Goal: Book appointment/travel/reservation

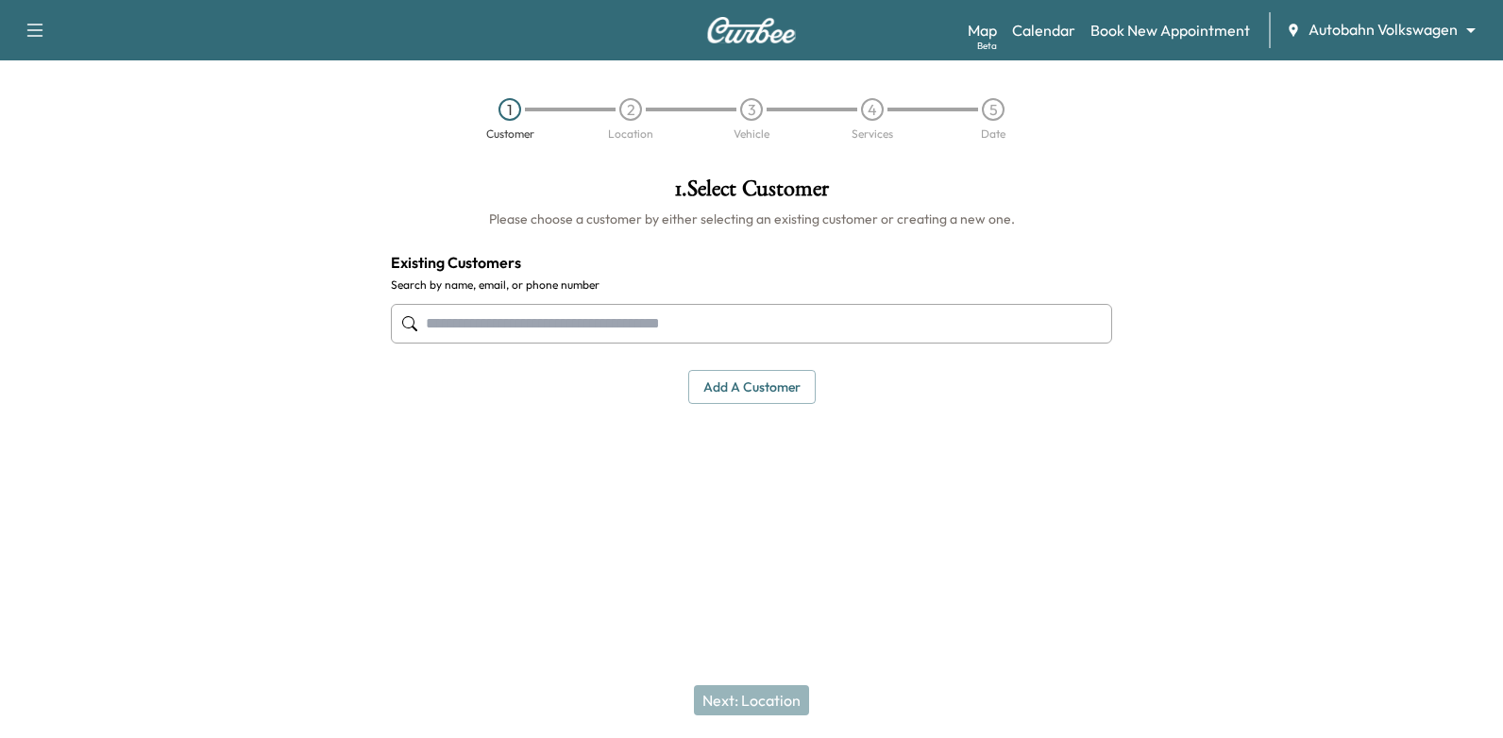
click at [1459, 28] on body "Support Log Out Map Beta Calendar Book New Appointment Autobahn Volkswagen ****…" at bounding box center [751, 369] width 1503 height 738
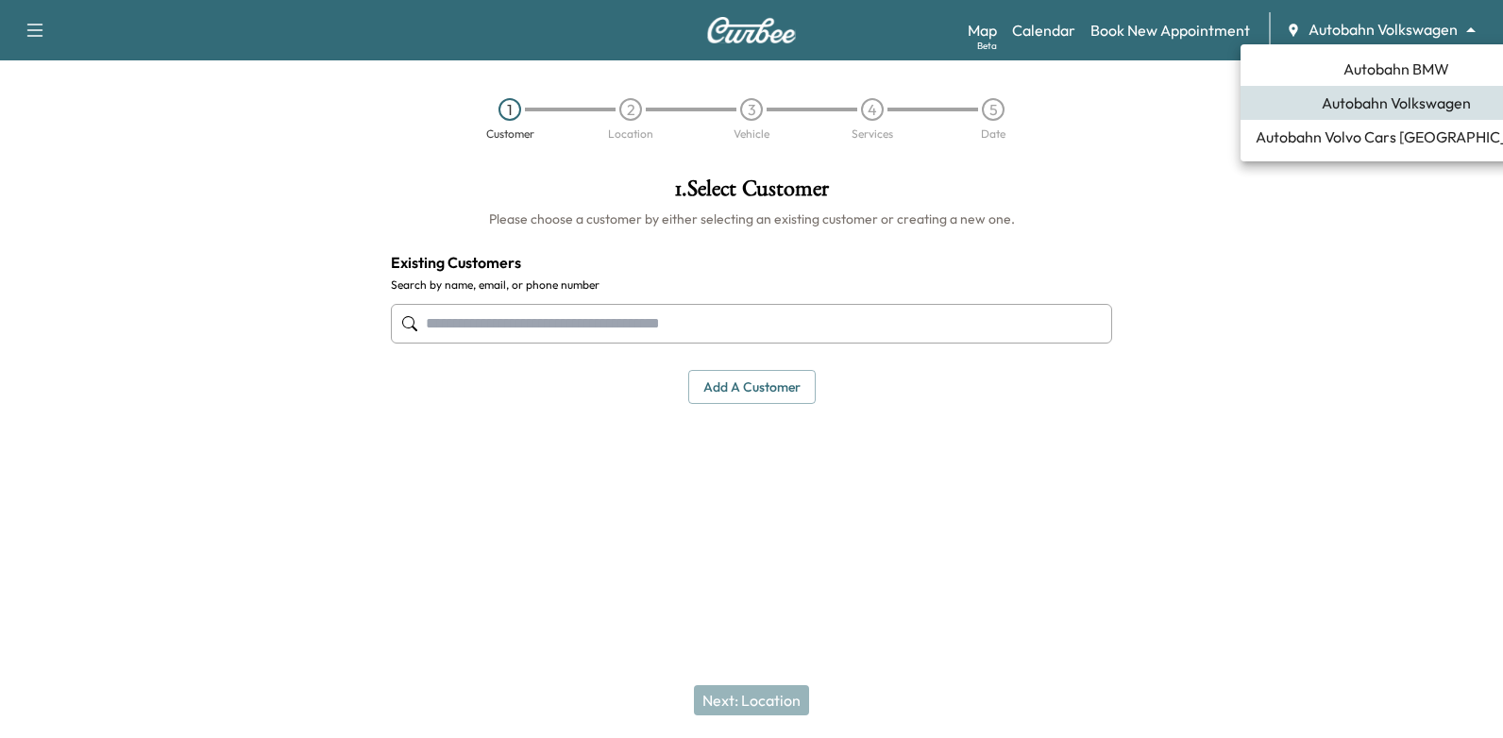
click at [1349, 74] on span "Autobahn BMW" at bounding box center [1396, 69] width 106 height 23
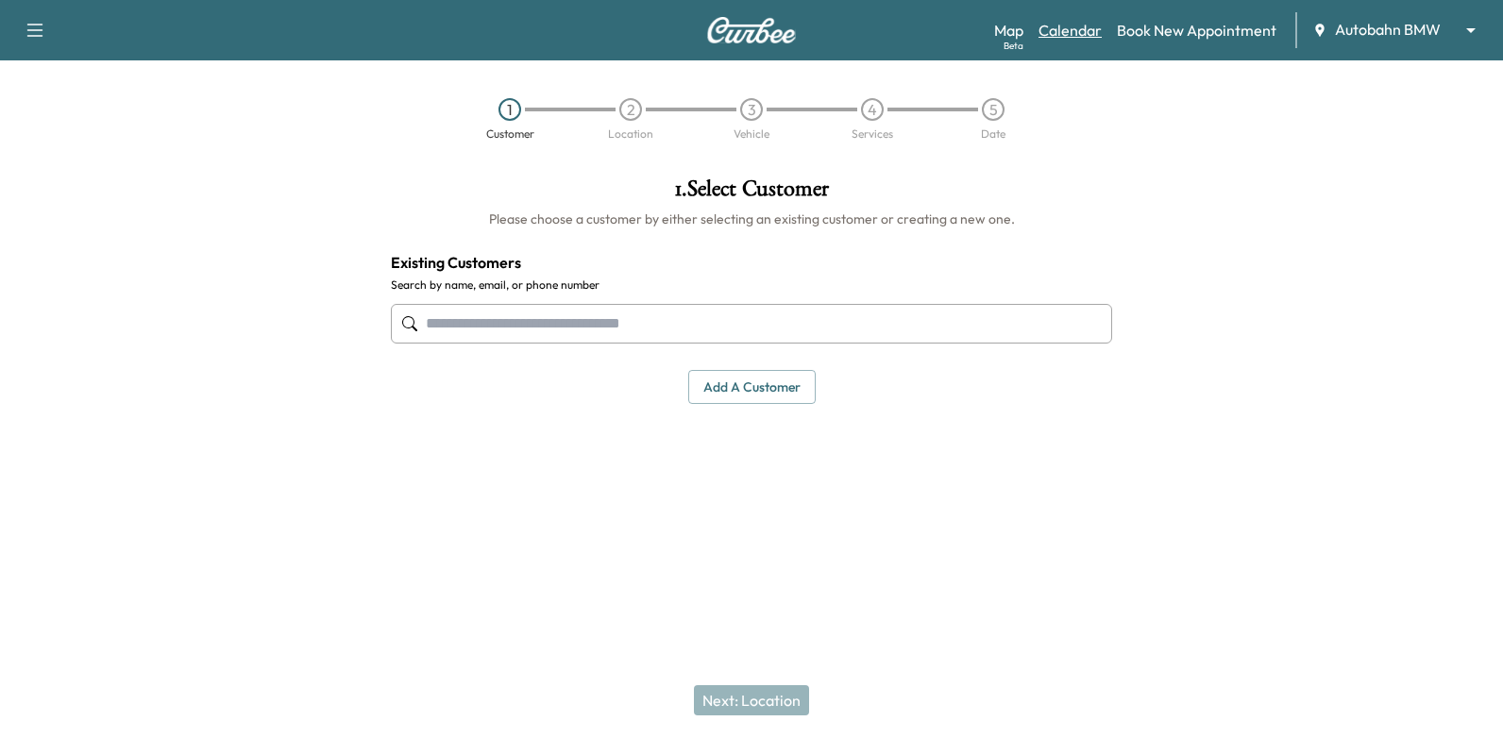
click at [1052, 30] on link "Calendar" at bounding box center [1069, 30] width 63 height 23
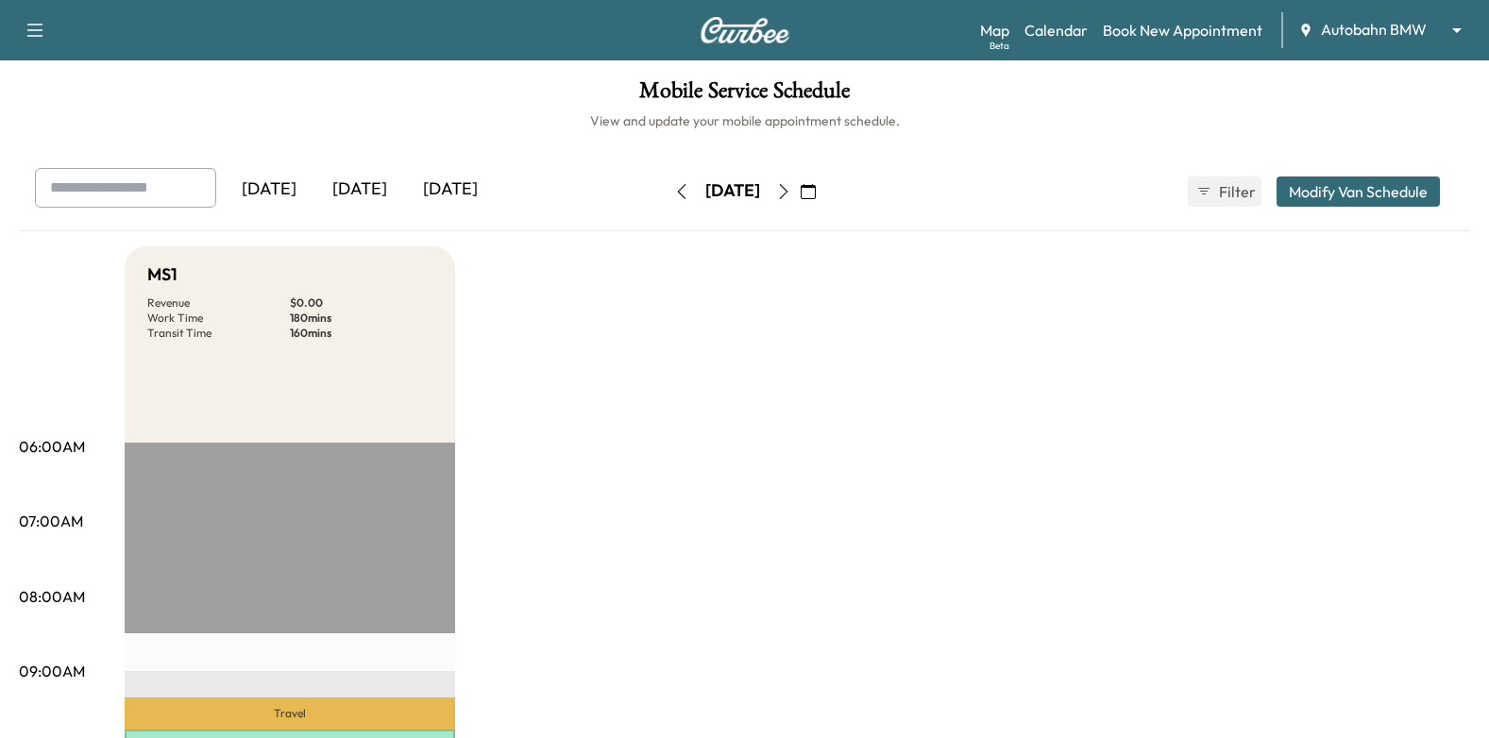
click at [791, 189] on icon "button" at bounding box center [783, 191] width 15 height 15
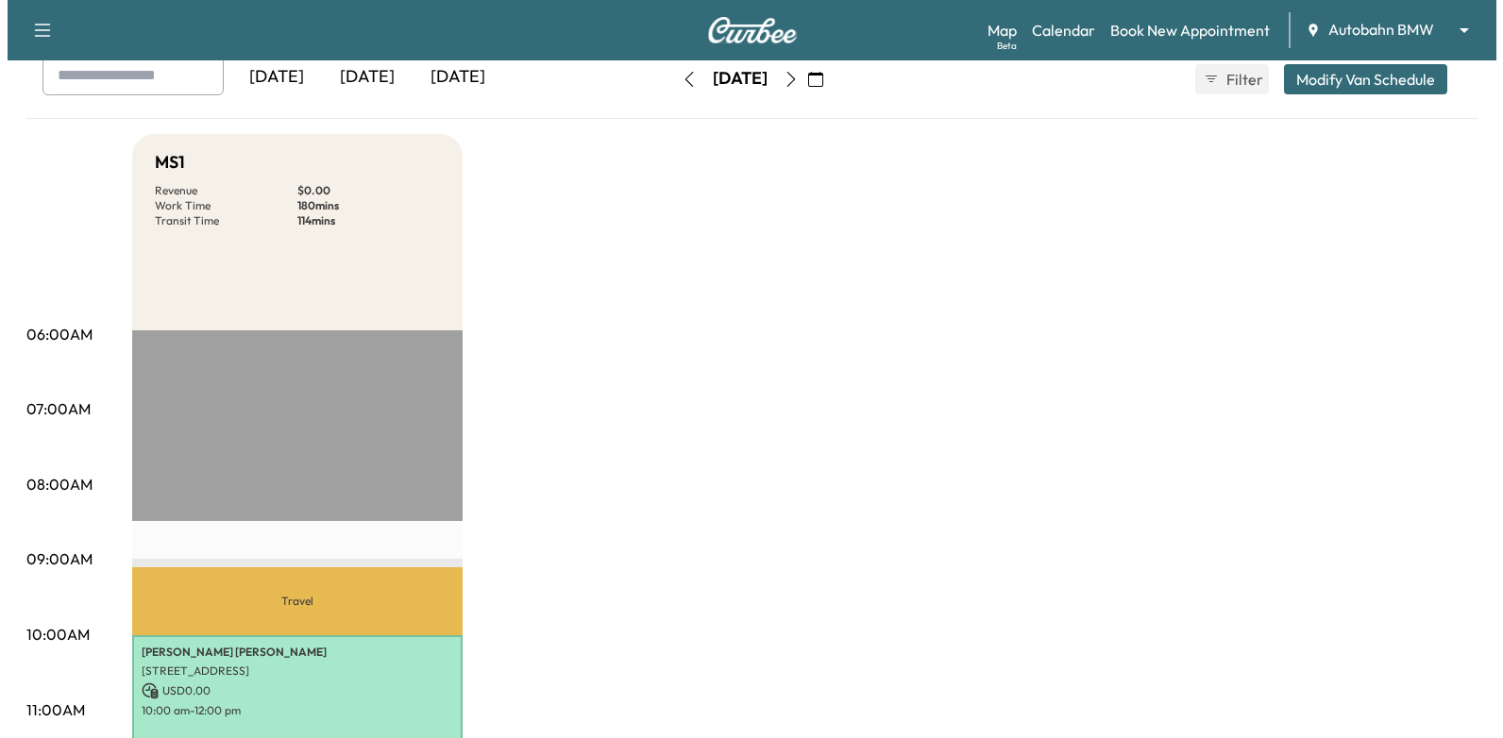
scroll to position [472, 0]
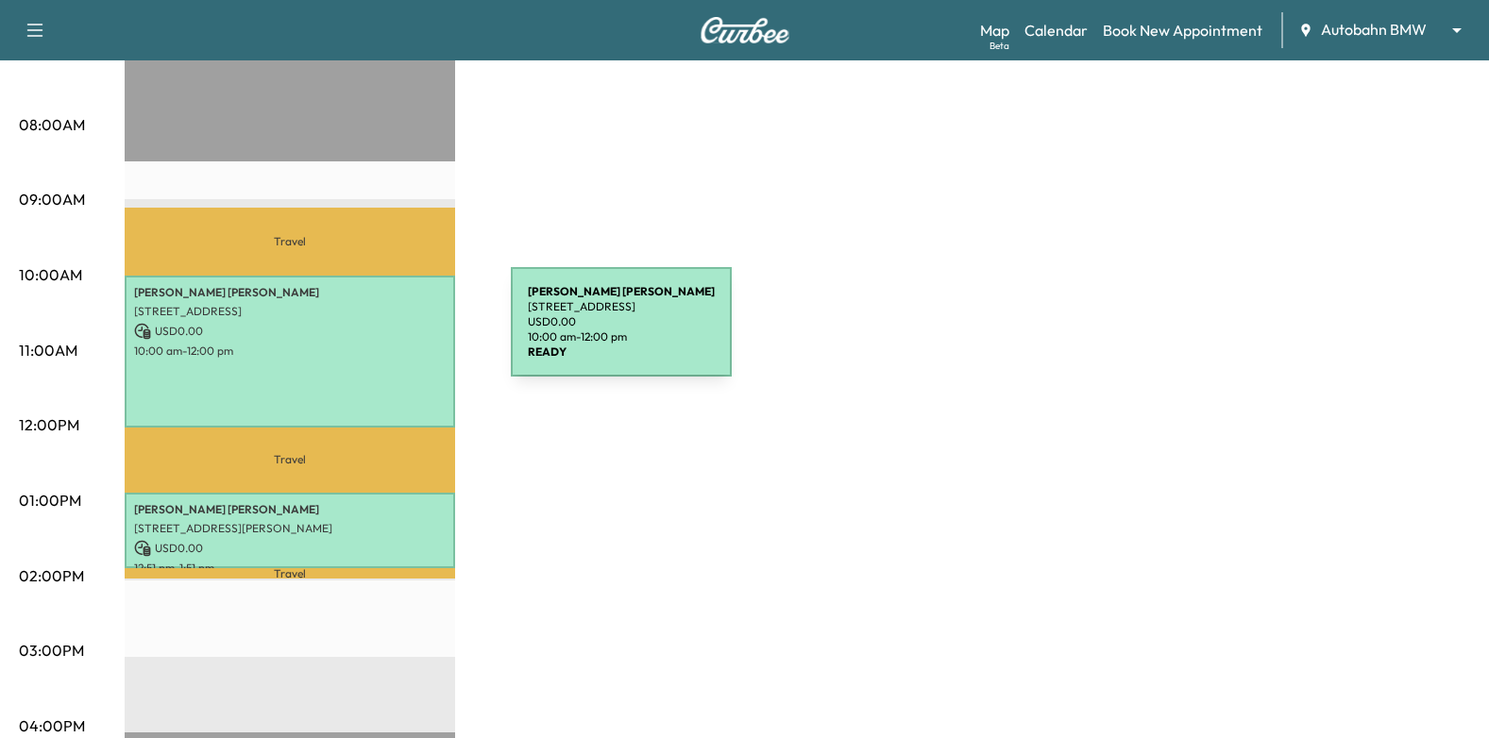
click at [369, 333] on p "USD 0.00" at bounding box center [290, 331] width 312 height 17
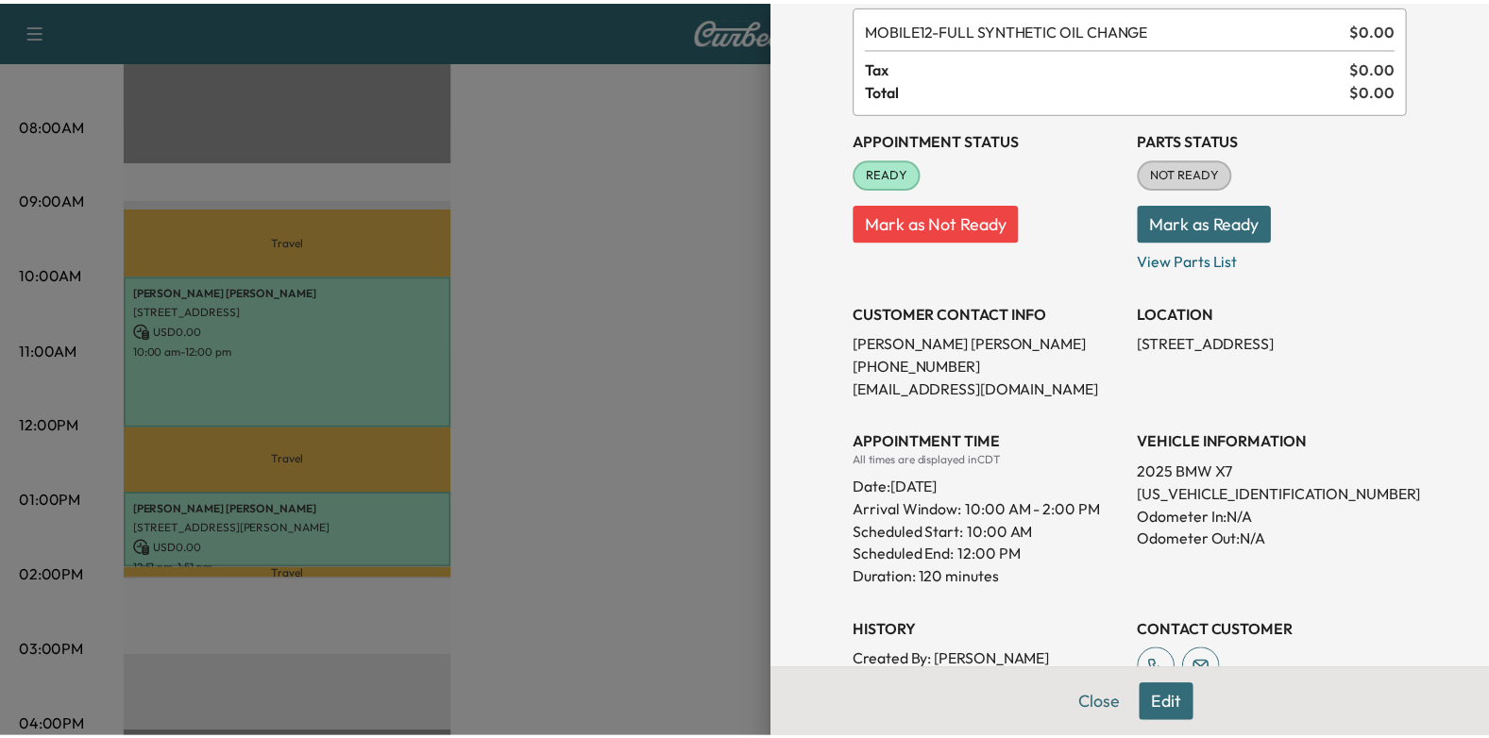
scroll to position [0, 0]
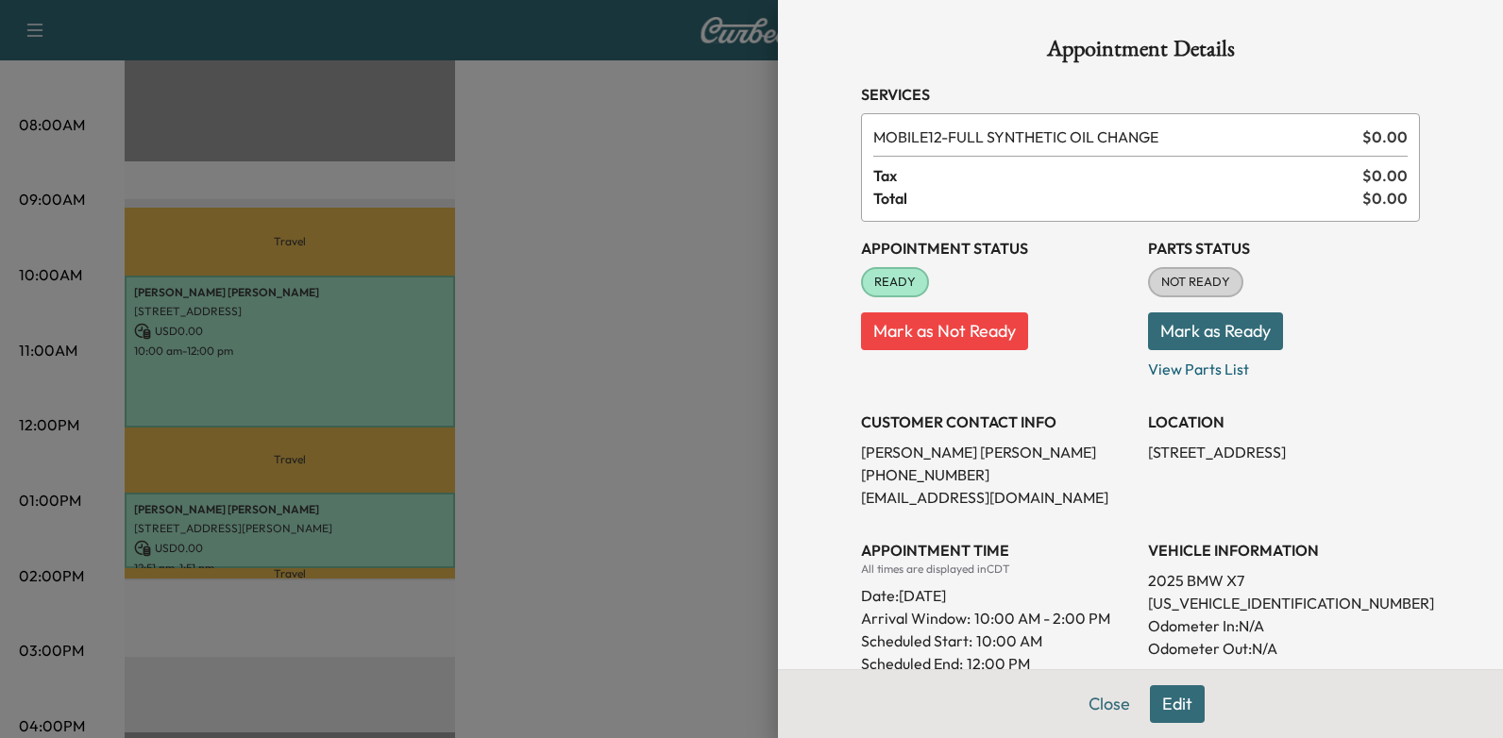
click at [593, 375] on div at bounding box center [751, 369] width 1503 height 738
